Goal: Information Seeking & Learning: Learn about a topic

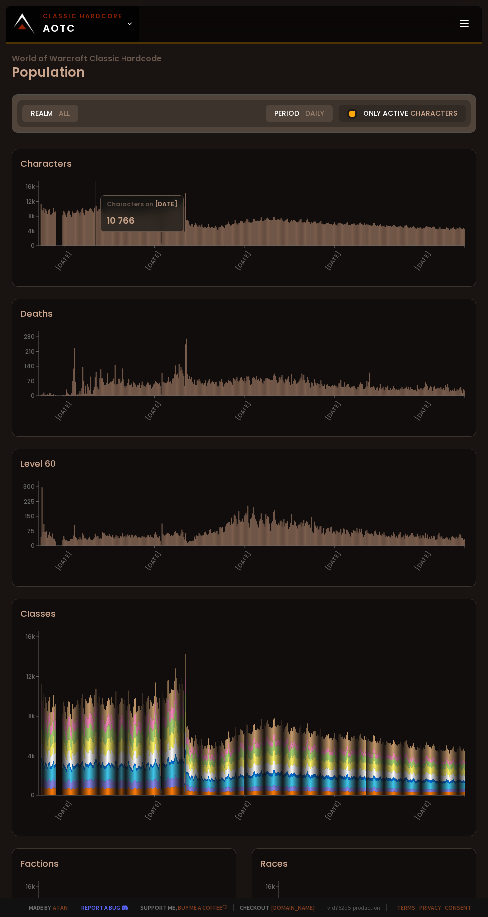
click at [138, 570] on icon "[DATE] [DATE] [DATE] [DATE] [DATE] 0 75 150 225 300" at bounding box center [244, 528] width 448 height 100
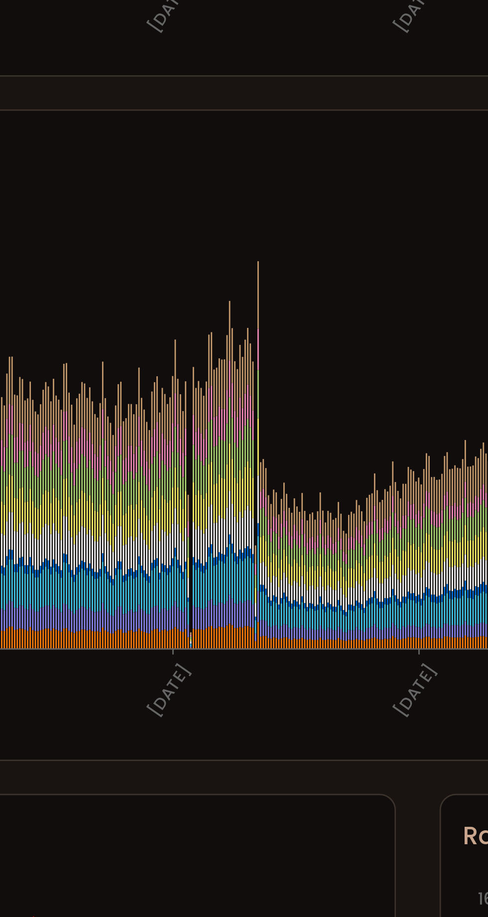
click at [129, 582] on section "Level [PHONE_NUMBER][DATE] [DATE] [DATE] [DATE] [DATE] 0 75 150 225 300" at bounding box center [244, 518] width 464 height 138
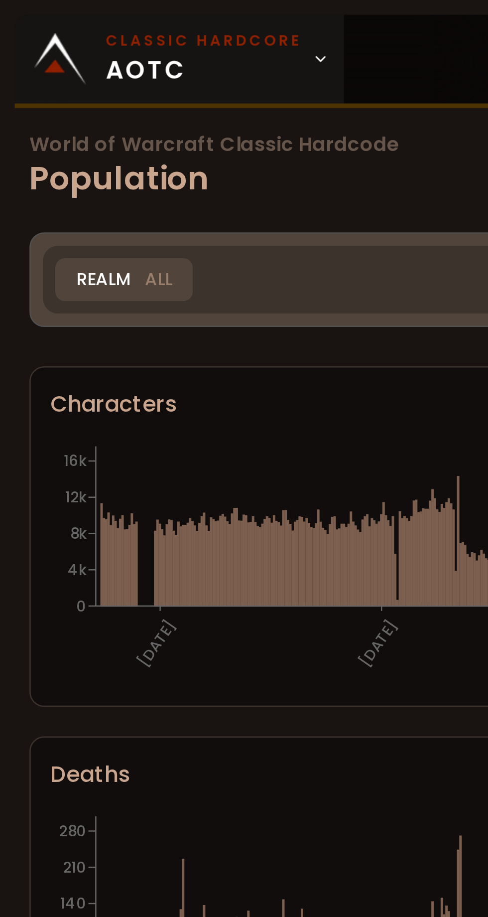
click at [110, 25] on span "Classic Hardcore AOTC" at bounding box center [83, 24] width 80 height 24
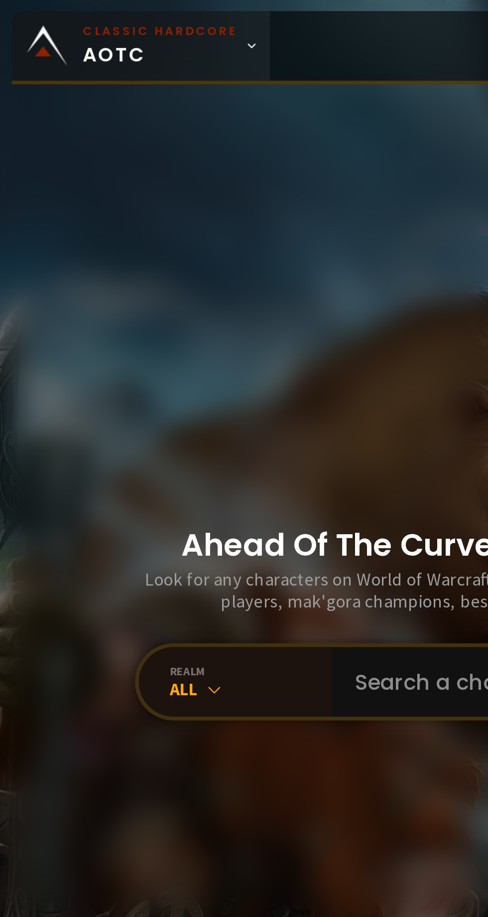
click at [96, 28] on span "Classic Hardcore AOTC" at bounding box center [83, 24] width 80 height 24
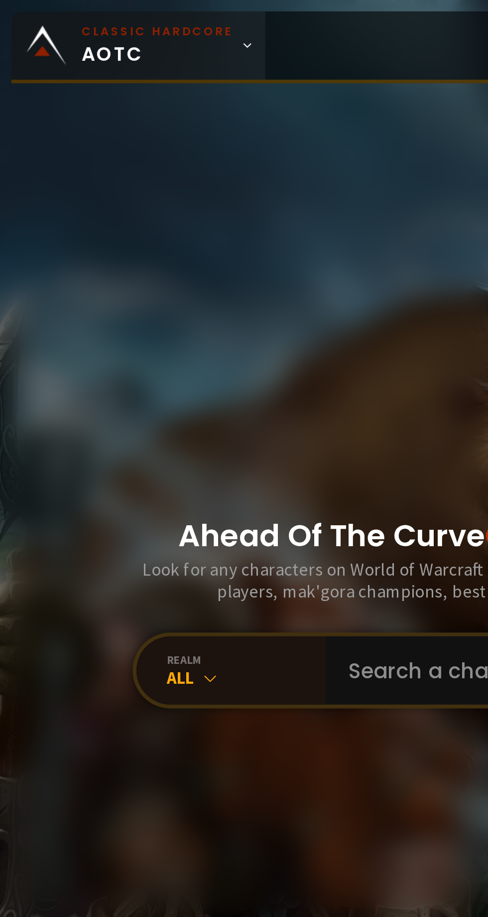
scroll to position [0, 0]
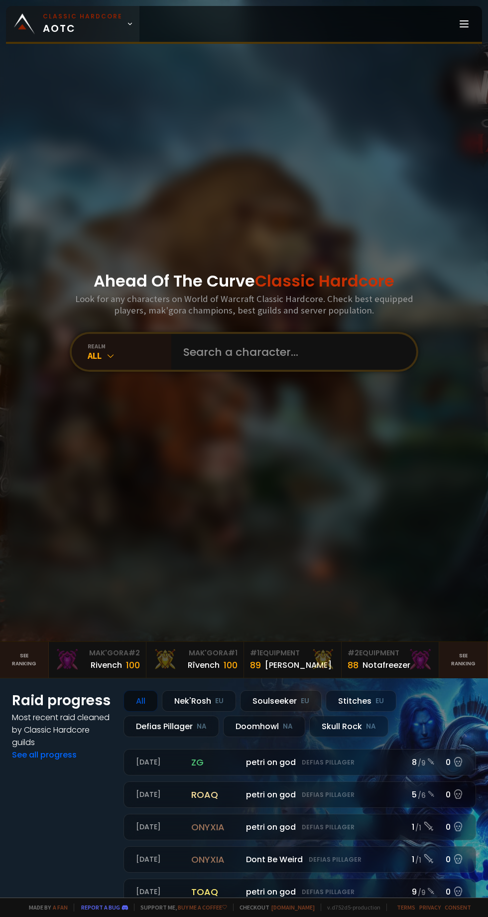
click at [129, 27] on icon at bounding box center [130, 23] width 7 height 7
click at [113, 28] on span "Classic Hardcore AOTC" at bounding box center [83, 24] width 80 height 24
click at [127, 24] on icon at bounding box center [130, 23] width 7 height 7
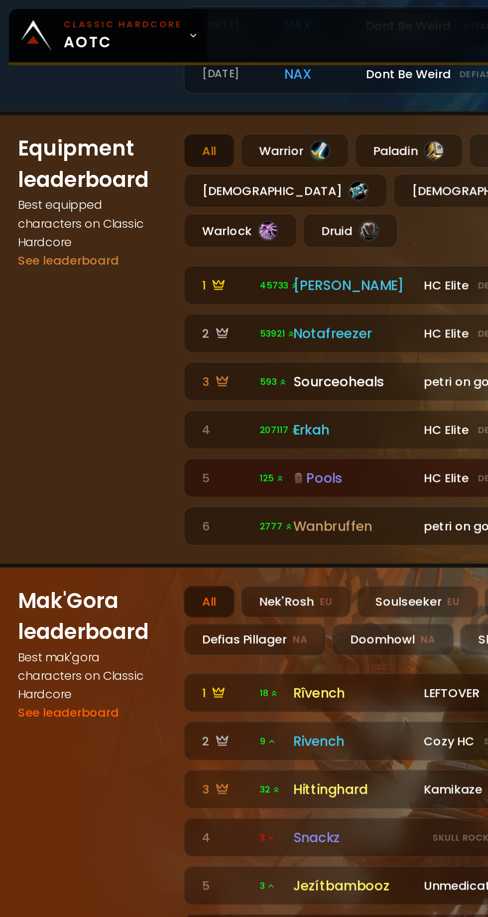
scroll to position [0, 0]
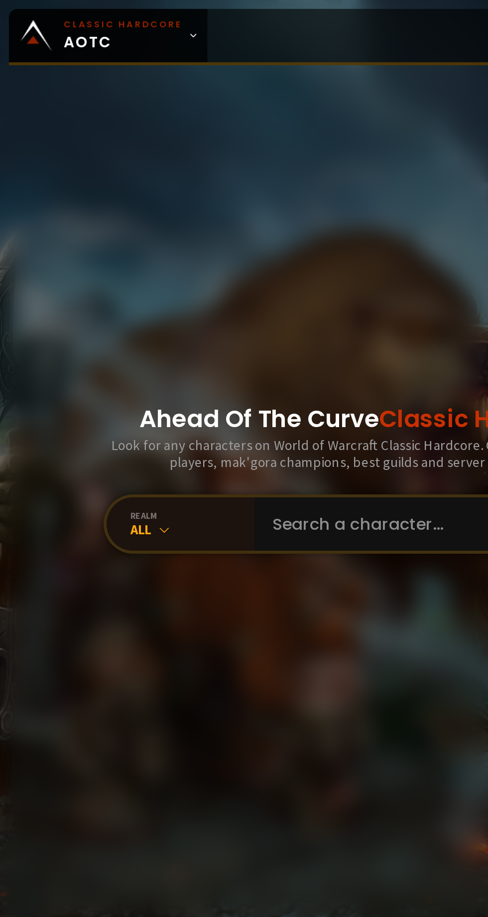
click at [8, 234] on div "Ahead Of The Curve Classic Hardcore Look for any characters on World of Warcraf…" at bounding box center [244, 321] width 488 height 642
click at [137, 350] on div "realm" at bounding box center [130, 346] width 84 height 7
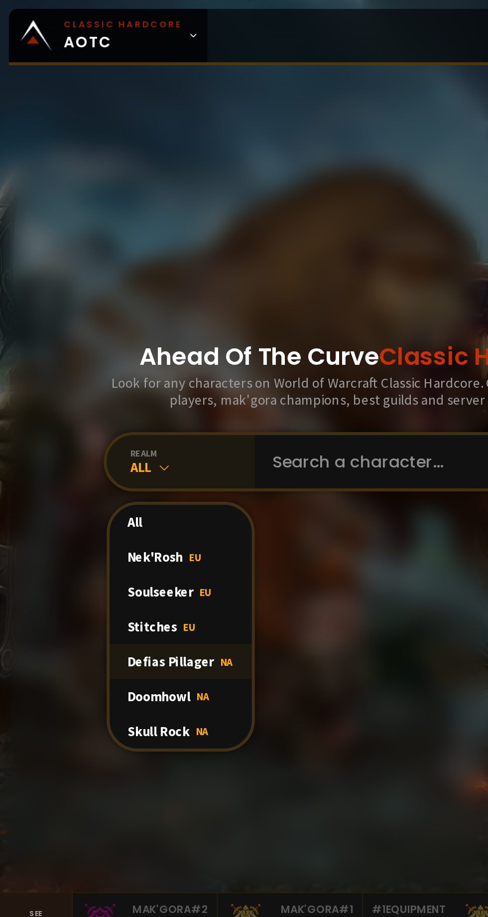
scroll to position [43, 0]
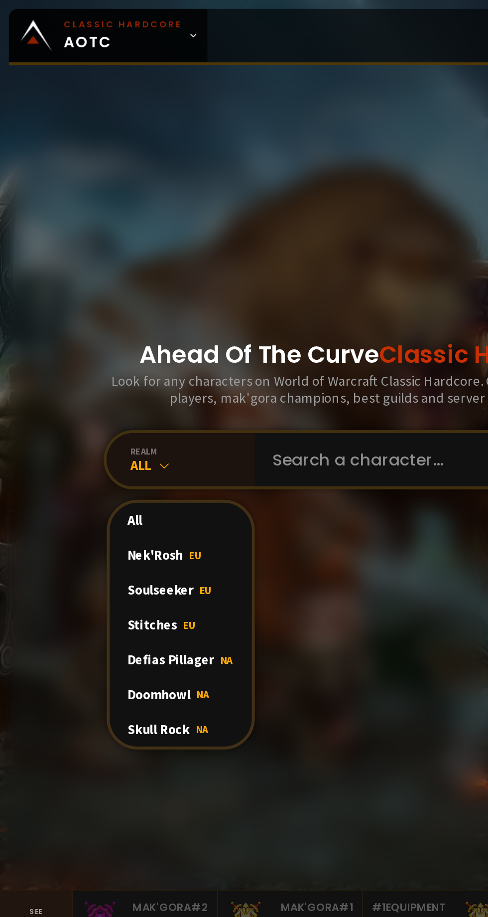
click at [144, 455] on div "Defias Pillager NA" at bounding box center [122, 443] width 96 height 23
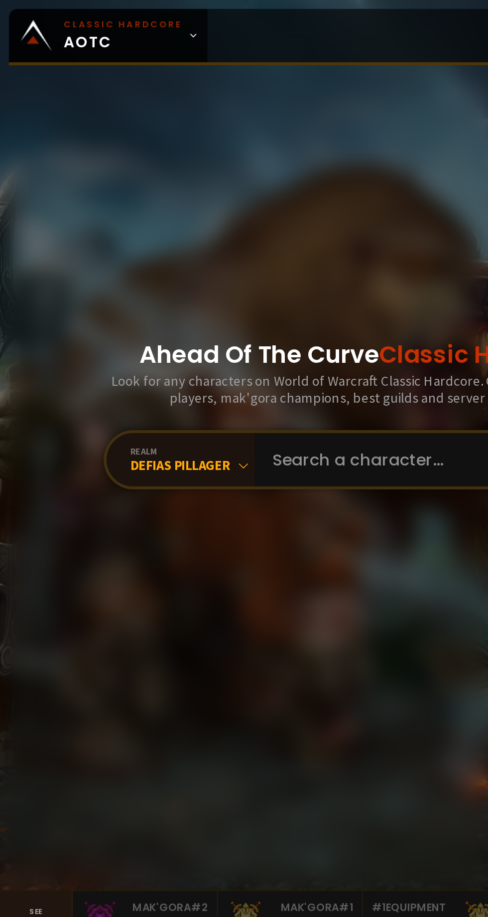
scroll to position [45, 0]
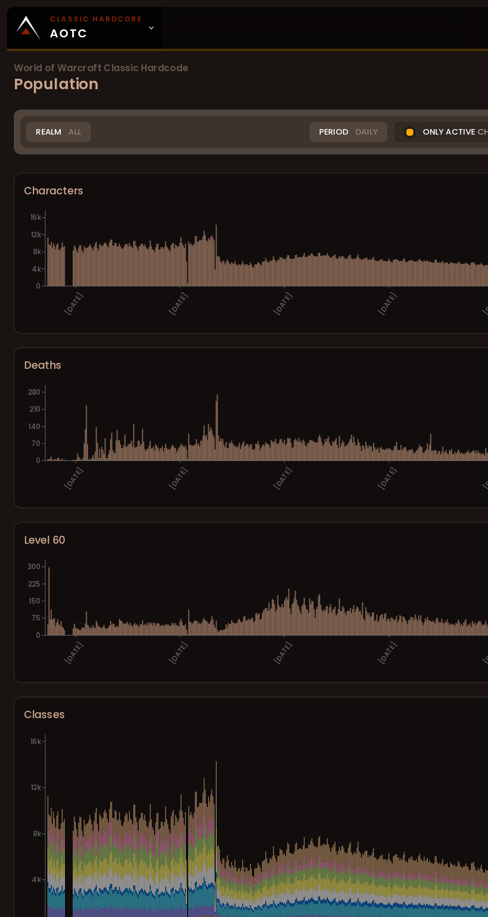
click at [58, 68] on h1 "World of Warcraft Classic Hardcode Population" at bounding box center [244, 68] width 464 height 27
click at [59, 112] on span "All" at bounding box center [64, 113] width 11 height 10
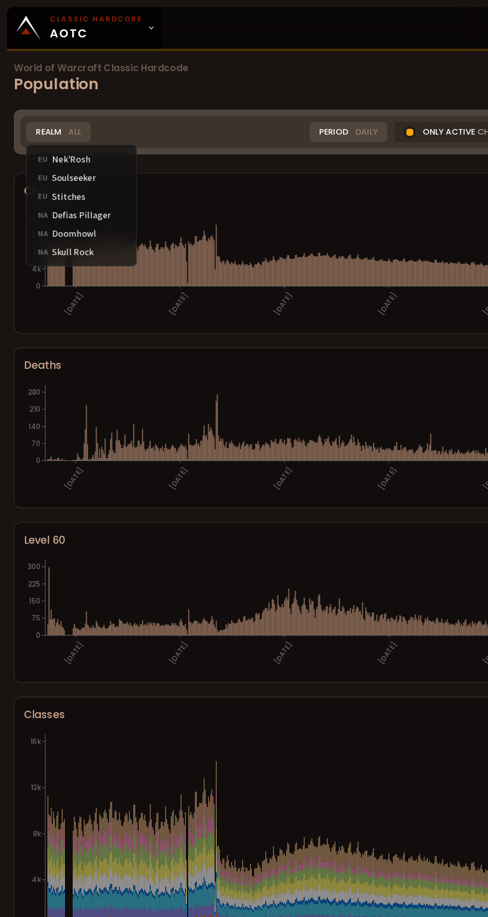
click at [74, 186] on div "NA Defias Pillager" at bounding box center [70, 184] width 86 height 16
